Goal: Information Seeking & Learning: Learn about a topic

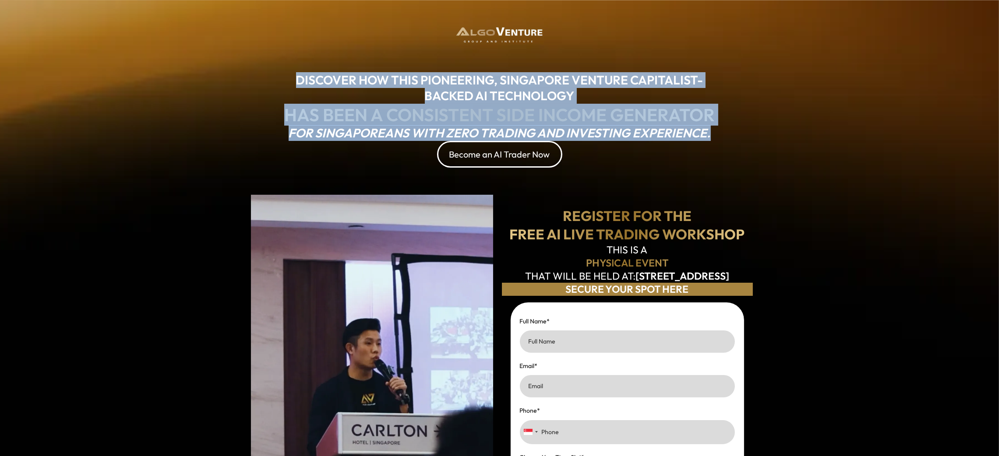
drag, startPoint x: 290, startPoint y: 76, endPoint x: 760, endPoint y: 137, distance: 474.6
click at [760, 137] on div "DISCOVER HOW THIS PIONEERING, SINGAPORE VENTURE CAPITALIST-BACKED AI TECHNOLOGY…" at bounding box center [499, 373] width 999 height 746
copy div "DISCOVER HOW THIS PIONEERING, SINGAPORE VENTURE CAPITALIST-BACKED AI TECHNOLOGY…"
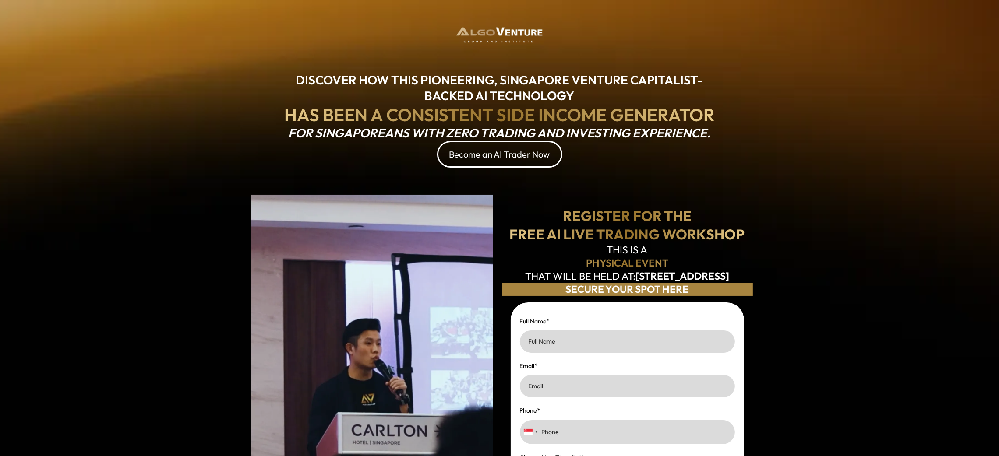
click at [860, 125] on div "DISCOVER HOW THIS PIONEERING, SINGAPORE VENTURE CAPITALIST-BACKED AI TECHNOLOGY…" at bounding box center [499, 373] width 999 height 746
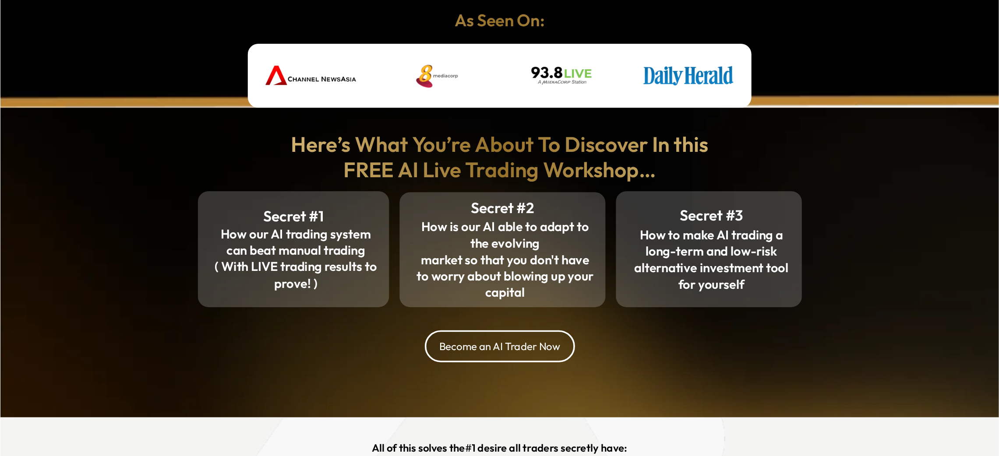
scroll to position [656, 0]
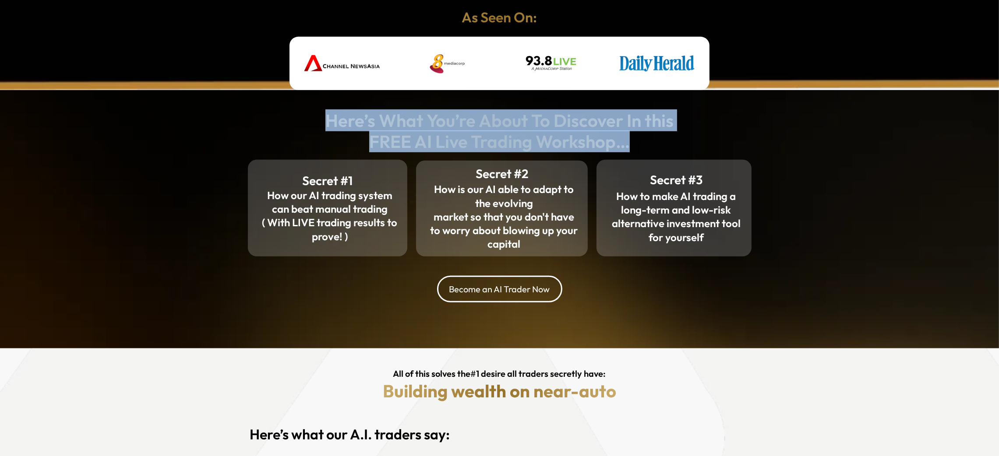
drag, startPoint x: 326, startPoint y: 116, endPoint x: 636, endPoint y: 158, distance: 312.7
click at [636, 158] on div "Here’s What You’re About To Discover In this FREE AI Live Trading Workshop…" at bounding box center [499, 131] width 512 height 64
copy div "Here’s What You’re About To Discover In this FREE AI Live Trading Workshop…"
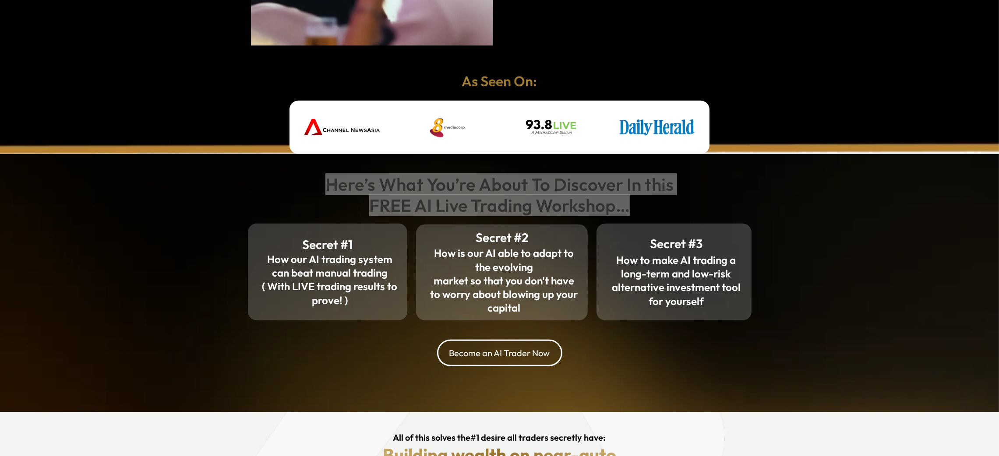
scroll to position [590, 0]
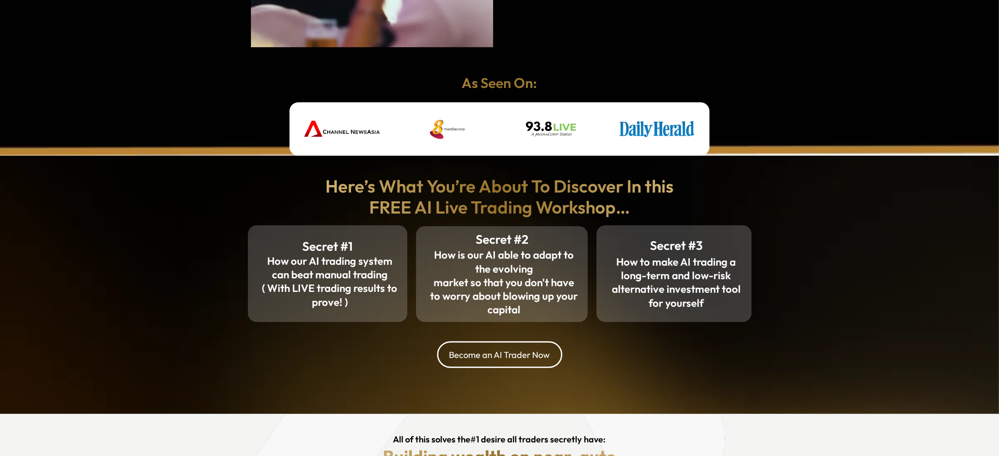
drag, startPoint x: 356, startPoint y: 259, endPoint x: 272, endPoint y: 286, distance: 88.2
click at [270, 290] on strong "( With LIVE trading results to prove! )" at bounding box center [329, 294] width 135 height 27
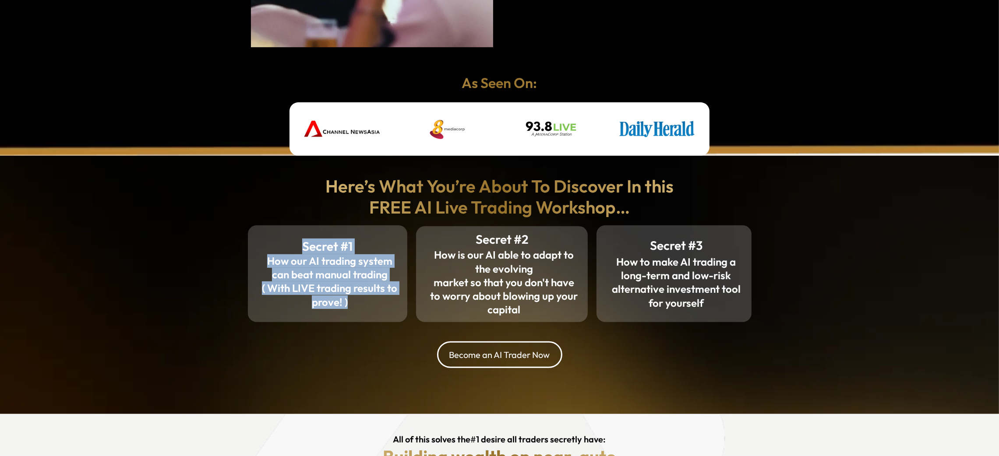
drag, startPoint x: 304, startPoint y: 244, endPoint x: 369, endPoint y: 310, distance: 92.9
click at [369, 310] on div "Secret #1 How our AI trading system can beat manual trading ( With LIVE trading…" at bounding box center [328, 274] width 142 height 86
copy div "Secret #1 How our AI trading system can beat manual trading ( With LIVE trading…"
click at [318, 259] on strong "How our AI trading system can beat manual trading" at bounding box center [329, 267] width 125 height 27
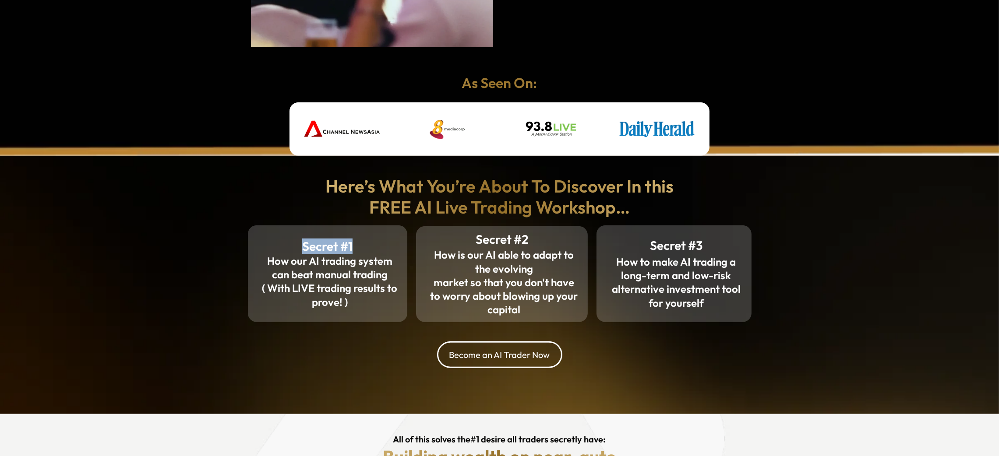
drag, startPoint x: 294, startPoint y: 243, endPoint x: 382, endPoint y: 243, distance: 88.0
click at [382, 243] on h2 "Secret #1" at bounding box center [328, 247] width 142 height 16
copy strong "Secret #1"
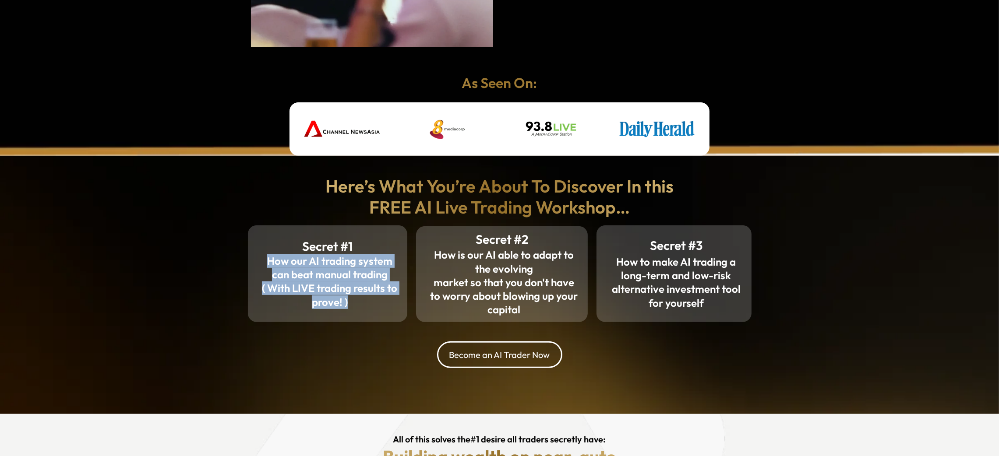
drag, startPoint x: 264, startPoint y: 262, endPoint x: 359, endPoint y: 310, distance: 105.7
click at [359, 310] on div "Secret #1 How our AI trading system can beat manual trading ( With LIVE trading…" at bounding box center [328, 274] width 142 height 86
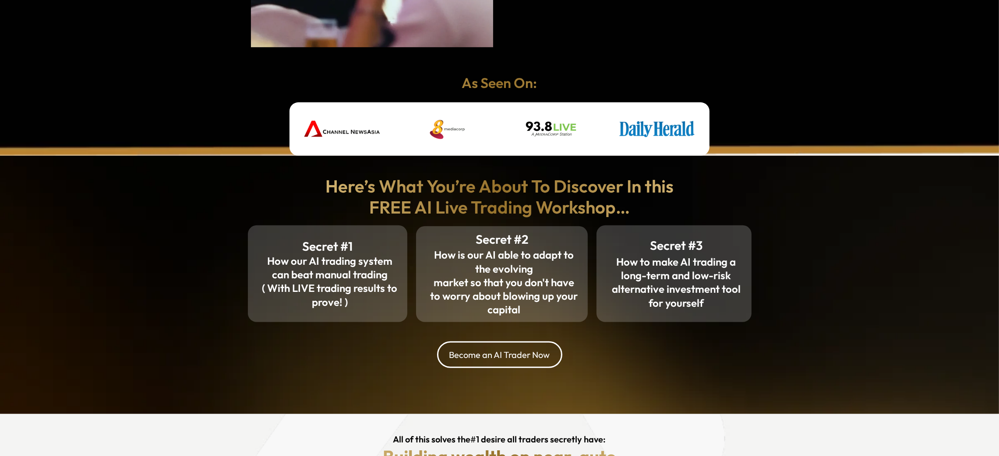
click at [831, 175] on div "Here’s What You’re About To Discover In this FREE AI Live Trading Workshop… Sec…" at bounding box center [499, 285] width 999 height 258
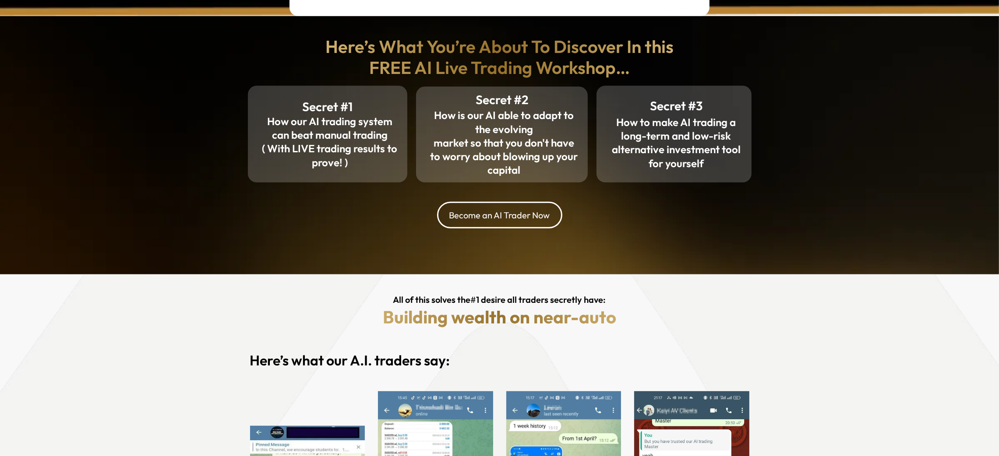
scroll to position [721, 0]
